Goal: Task Accomplishment & Management: Manage account settings

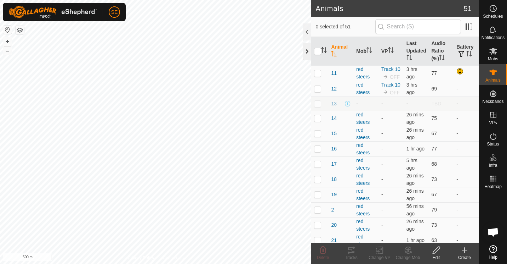
click at [307, 51] on div at bounding box center [307, 51] width 9 height 17
